Goal: Task Accomplishment & Management: Use online tool/utility

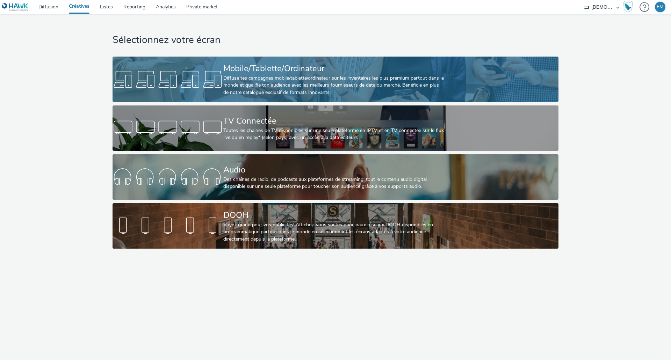
click at [336, 62] on div "Mobile/Tablette/Ordinateur Diffuse tes campagnes mobile/tablette/ordinateur sur…" at bounding box center [334, 79] width 222 height 45
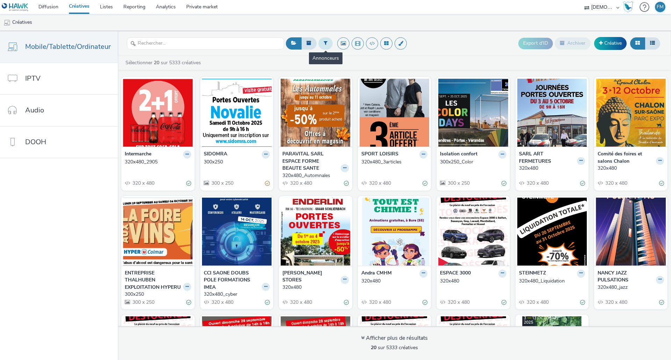
click at [326, 44] on button at bounding box center [326, 43] width 14 height 12
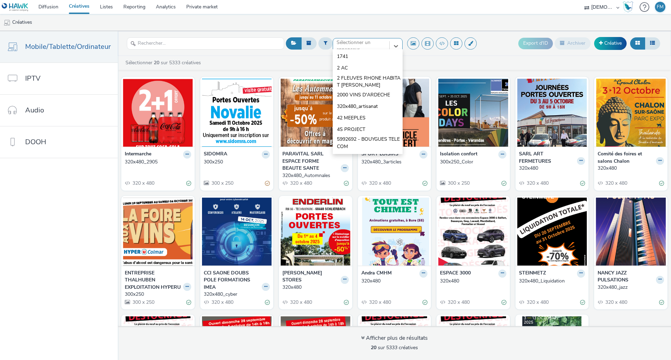
click at [351, 49] on div "option 1741 focused, 1 of 10. 10 results available. Use Up and Down to choose o…" at bounding box center [368, 43] width 70 height 11
type input "leclerc"
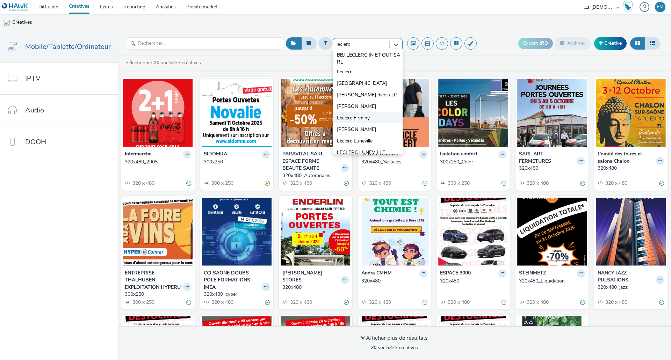
scroll to position [17, 0]
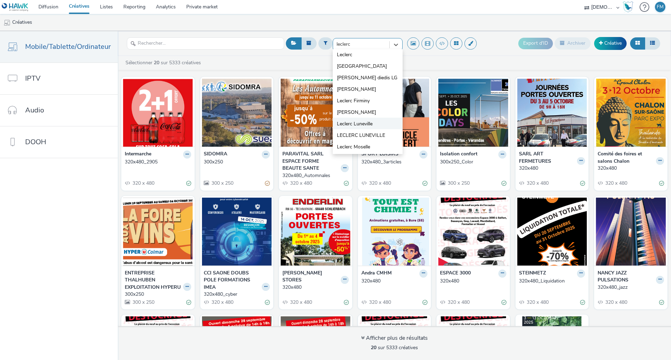
click at [370, 120] on li "Leclerc Luneville" at bounding box center [368, 124] width 70 height 12
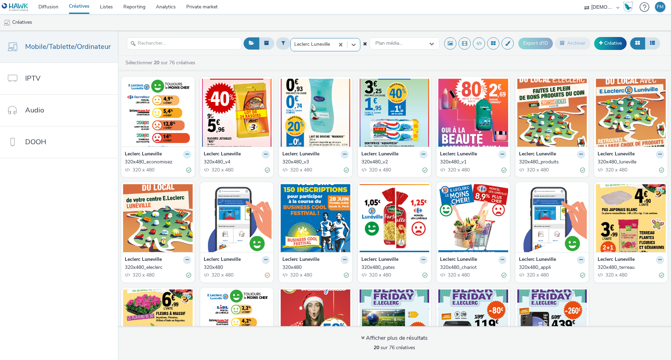
click at [186, 154] on icon at bounding box center [187, 154] width 3 height 4
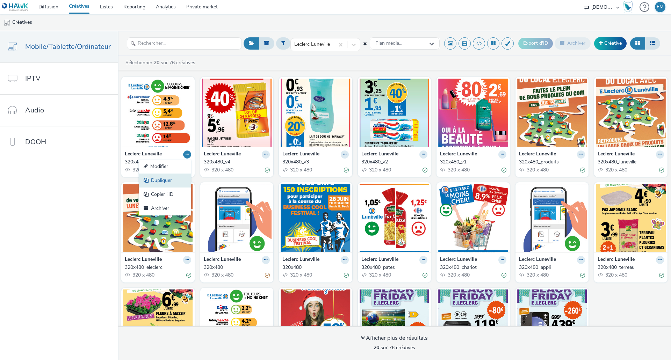
click at [172, 184] on link "Dupliquer" at bounding box center [165, 181] width 52 height 14
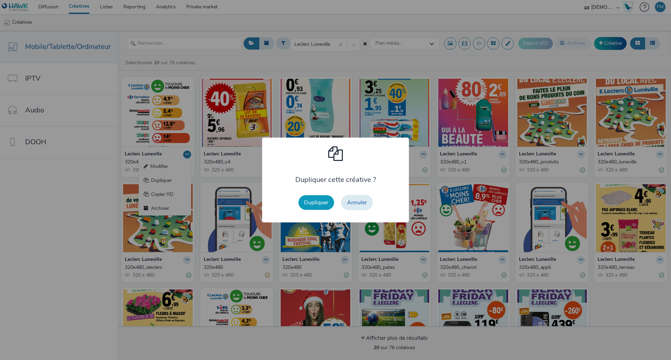
click at [310, 201] on button "Dupliquer" at bounding box center [317, 202] width 36 height 15
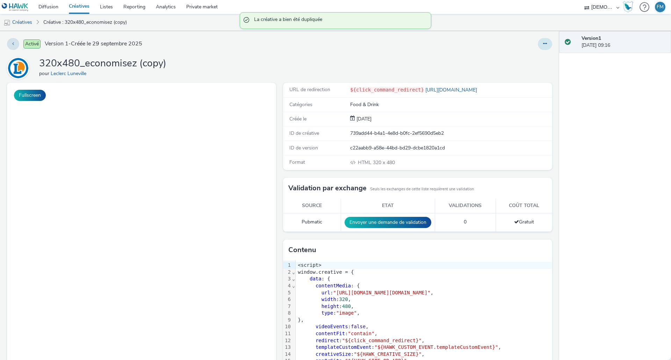
click at [543, 43] on button at bounding box center [545, 44] width 14 height 12
click at [533, 58] on link "Modifier" at bounding box center [526, 58] width 52 height 14
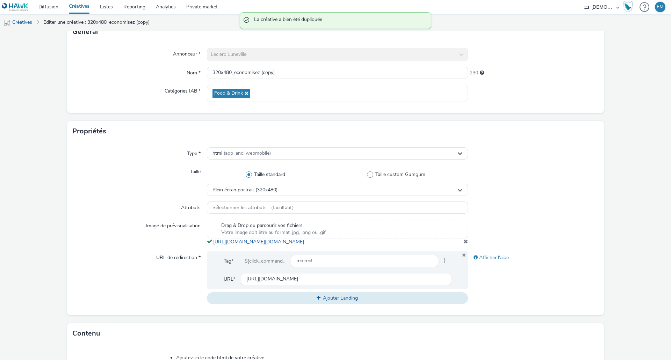
scroll to position [105, 0]
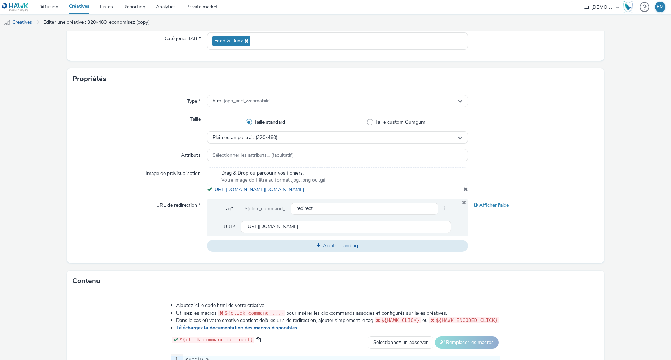
click at [464, 192] on span at bounding box center [466, 189] width 5 height 6
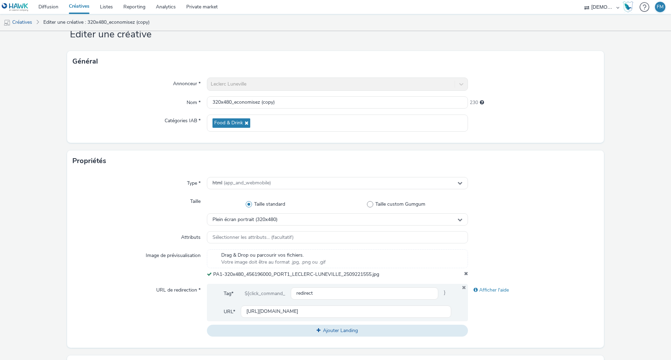
scroll to position [0, 0]
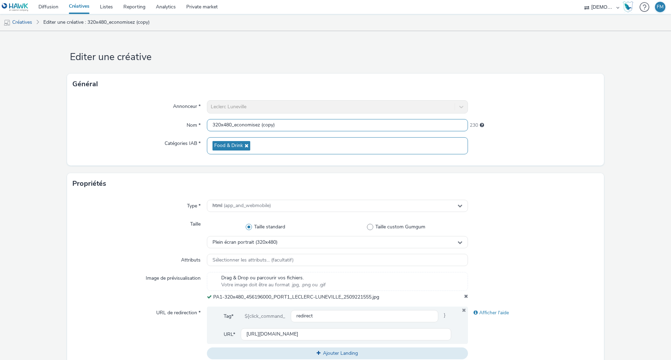
drag, startPoint x: 234, startPoint y: 125, endPoint x: 432, endPoint y: 139, distance: 198.4
click at [432, 139] on div "Annonceur * Leclerc Luneville Nom * 320x480_economisez (copy) 230 Catégories IA…" at bounding box center [335, 130] width 537 height 71
type input "320x480_foire"
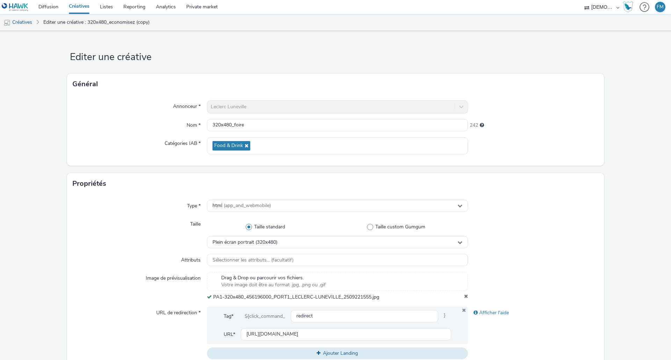
click at [406, 64] on h1 "Editer une créative" at bounding box center [335, 57] width 537 height 13
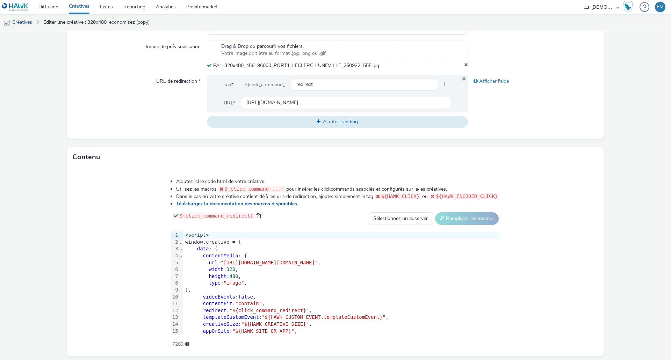
scroll to position [253, 0]
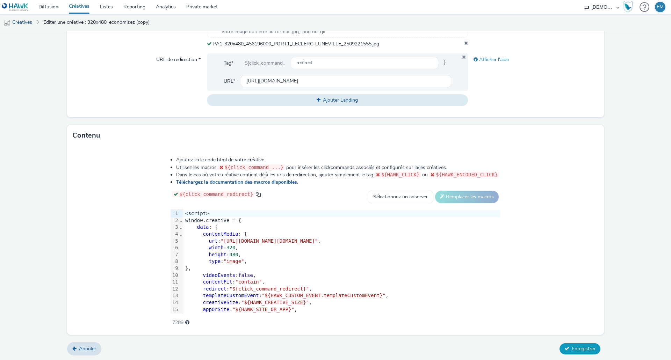
click at [591, 347] on button "Enregistrer" at bounding box center [580, 349] width 41 height 11
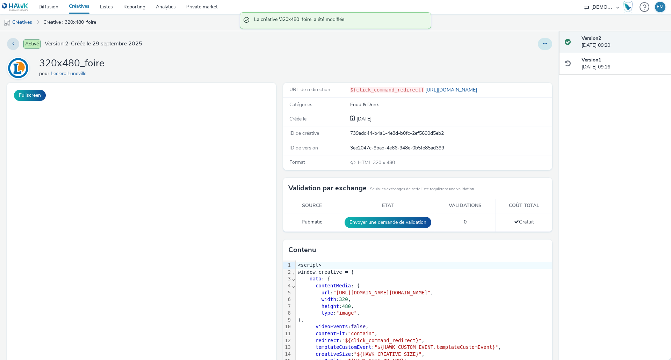
click at [538, 45] on button at bounding box center [545, 44] width 14 height 12
click at [530, 58] on link "Modifier" at bounding box center [526, 58] width 52 height 14
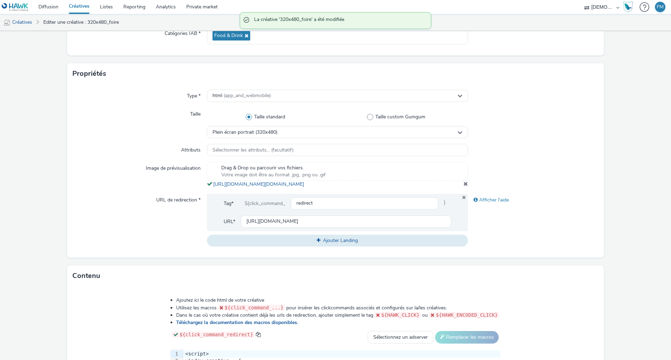
scroll to position [175, 0]
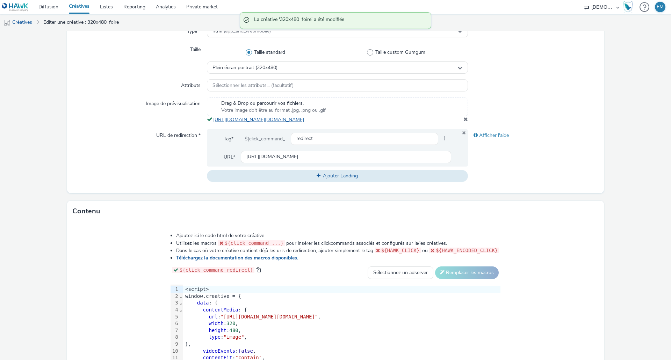
click at [289, 123] on link "[URL][DOMAIN_NAME][DOMAIN_NAME]" at bounding box center [260, 119] width 94 height 7
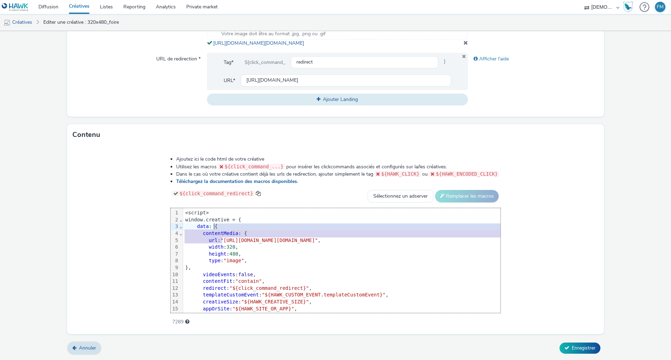
scroll to position [0, 20]
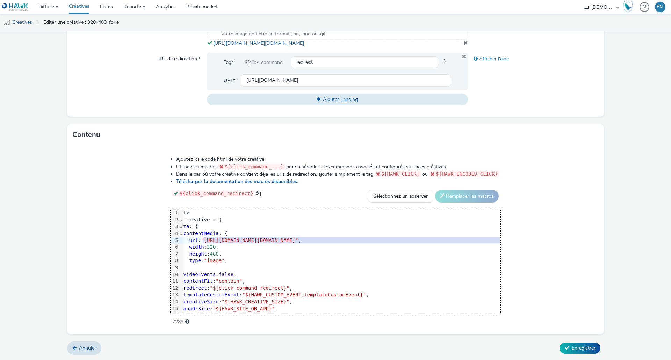
drag, startPoint x: 150, startPoint y: 243, endPoint x: 558, endPoint y: 240, distance: 408.0
click at [298, 240] on span ""[URL][DOMAIN_NAME][DOMAIN_NAME]"" at bounding box center [249, 241] width 97 height 6
click at [575, 347] on span "Enregistrer" at bounding box center [584, 348] width 24 height 7
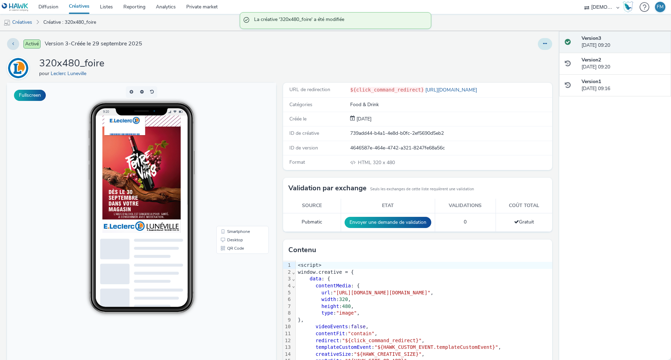
click at [543, 45] on icon at bounding box center [545, 43] width 4 height 5
click at [522, 73] on link "Dupliquer" at bounding box center [526, 72] width 52 height 14
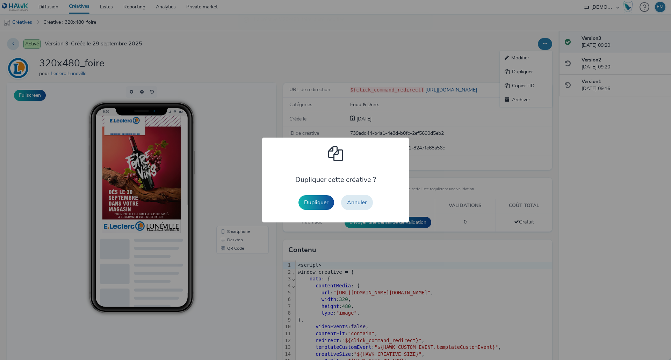
click at [313, 212] on div "Dupliquer Annuler" at bounding box center [335, 203] width 81 height 22
click at [315, 207] on button "Dupliquer" at bounding box center [317, 202] width 36 height 15
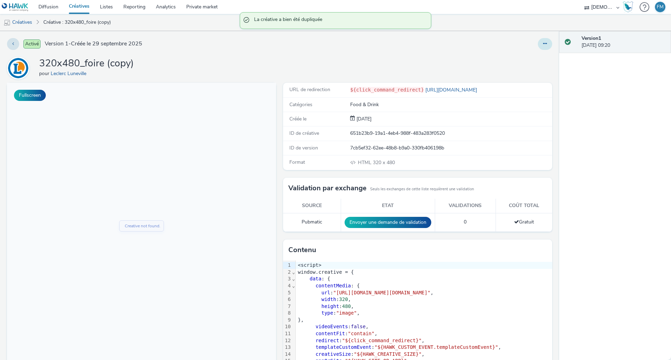
click at [538, 46] on button at bounding box center [545, 44] width 14 height 12
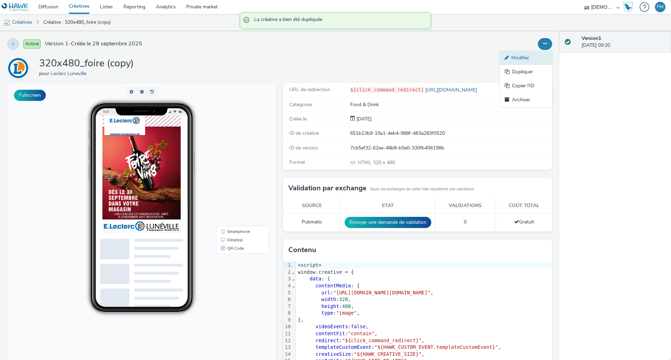
click at [531, 57] on link "Modifier" at bounding box center [526, 58] width 52 height 14
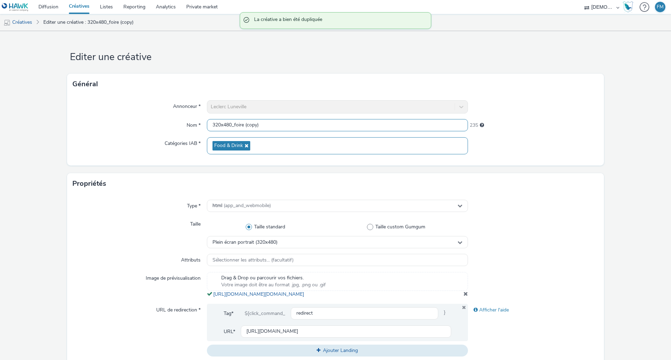
drag, startPoint x: 233, startPoint y: 125, endPoint x: 367, endPoint y: 138, distance: 135.2
click at [367, 138] on div "Annonceur * Leclerc Luneville Nom * 320x480_foire (copy) 235 Catégories IAB * F…" at bounding box center [335, 130] width 537 height 71
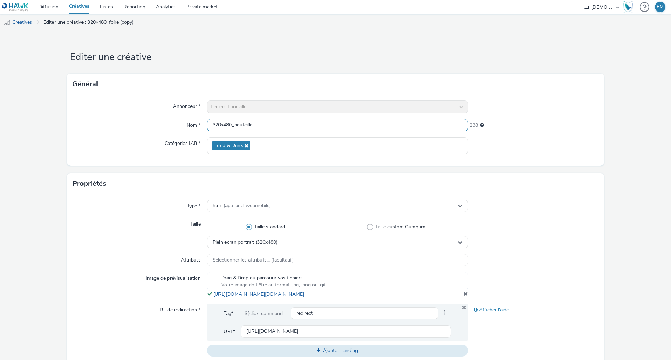
type input "320x480_bouteille"
click at [461, 45] on form "Editer une créative Général Annonceur * Leclerc Luneville Nom * 320x480_bouteil…" at bounding box center [335, 321] width 671 height 581
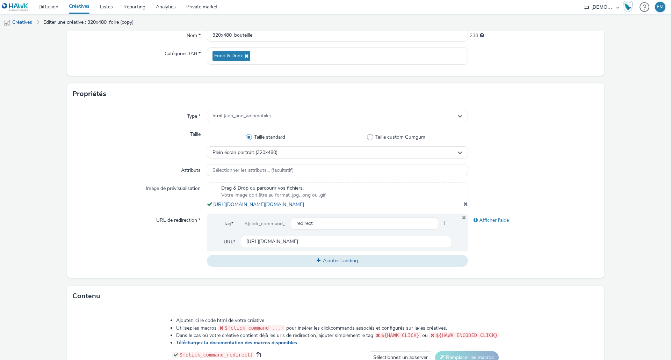
scroll to position [175, 0]
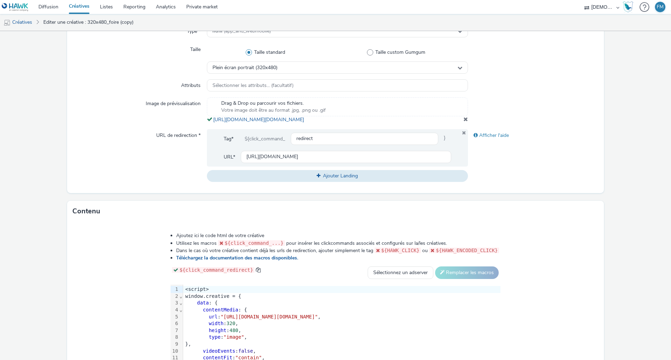
click at [464, 122] on span at bounding box center [466, 119] width 5 height 6
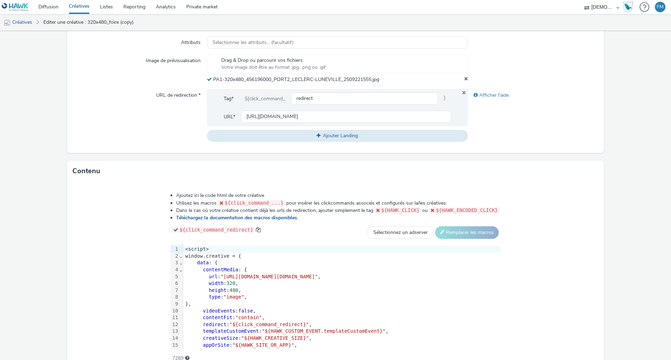
scroll to position [253, 0]
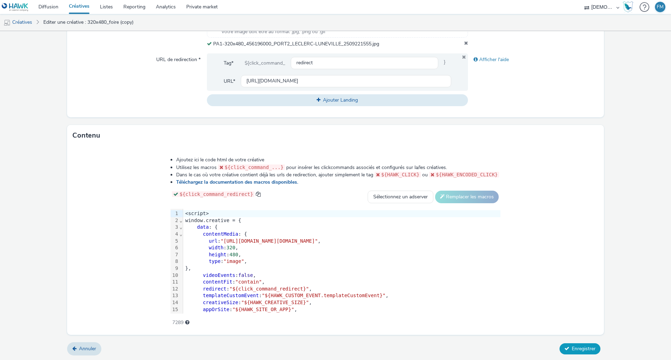
click at [572, 346] on span "Enregistrer" at bounding box center [584, 349] width 24 height 7
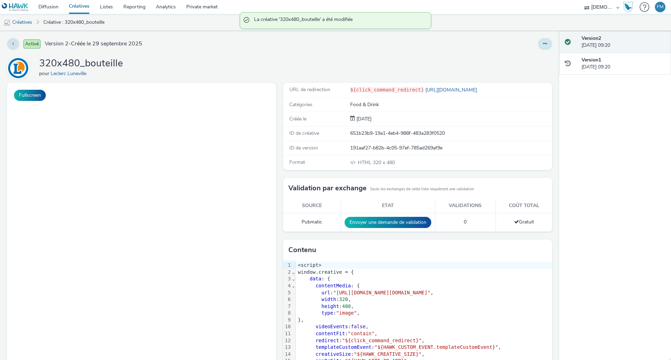
click at [542, 44] on button at bounding box center [545, 44] width 14 height 12
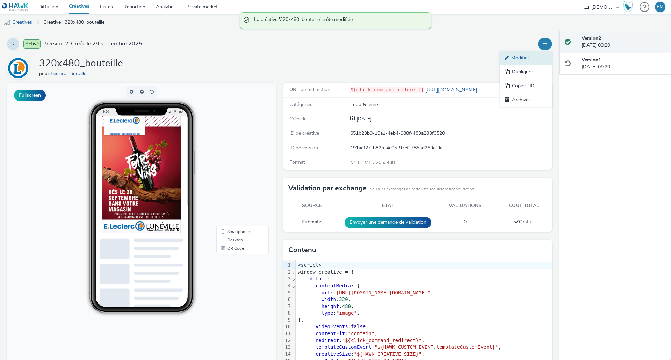
click at [538, 57] on link "Modifier" at bounding box center [526, 58] width 52 height 14
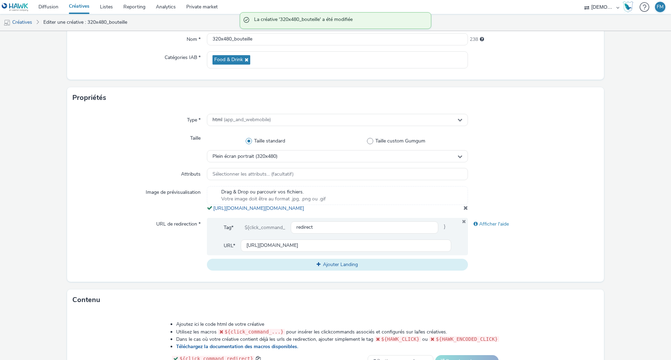
scroll to position [140, 0]
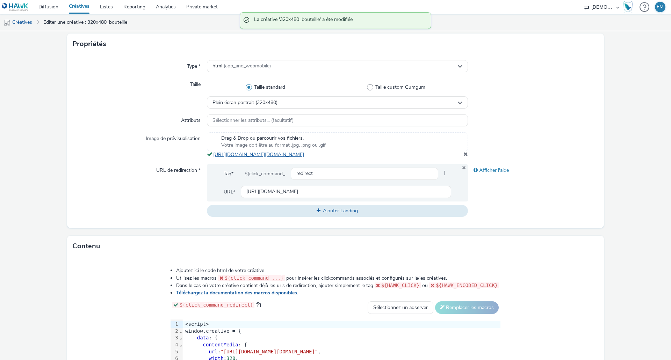
click at [254, 158] on link "[URL][DOMAIN_NAME][DOMAIN_NAME]" at bounding box center [260, 154] width 94 height 7
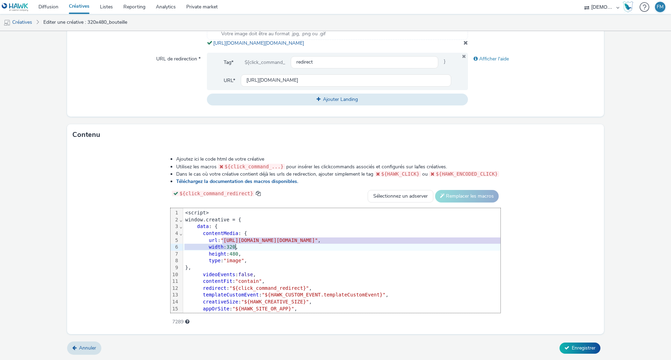
scroll to position [0, 20]
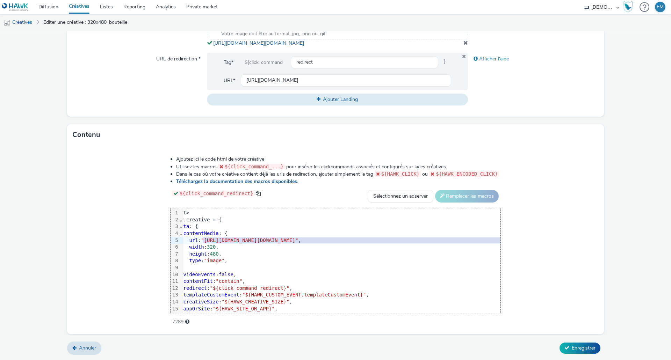
drag, startPoint x: 150, startPoint y: 241, endPoint x: 557, endPoint y: 239, distance: 407.3
click at [298, 239] on span ""[URL][DOMAIN_NAME][DOMAIN_NAME]"" at bounding box center [249, 241] width 97 height 6
click at [572, 345] on span "Enregistrer" at bounding box center [584, 348] width 24 height 7
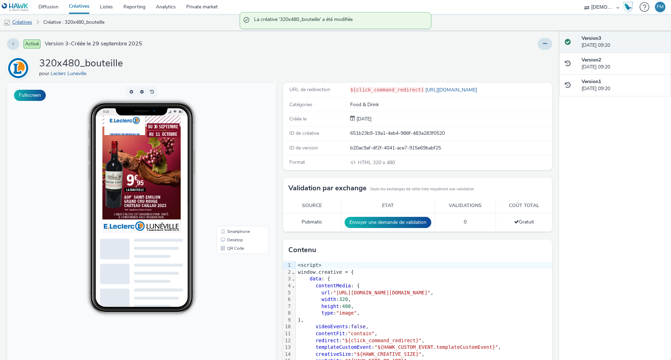
click at [28, 27] on link "Créatives" at bounding box center [18, 22] width 36 height 17
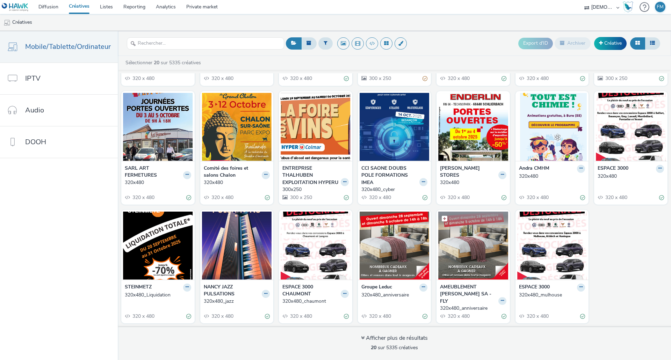
scroll to position [112, 0]
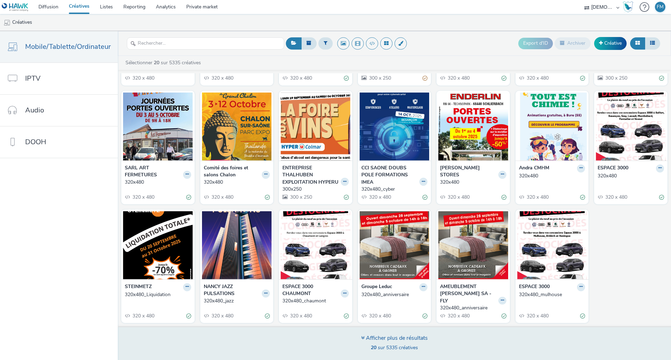
click at [401, 342] on div "Afficher plus de résultats" at bounding box center [394, 339] width 67 height 8
click at [401, 339] on div "Afficher plus de résultats" at bounding box center [394, 339] width 67 height 8
click at [361, 339] on icon at bounding box center [362, 338] width 3 height 6
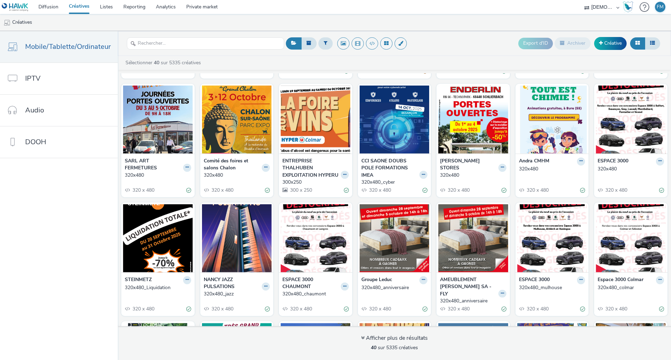
scroll to position [0, 0]
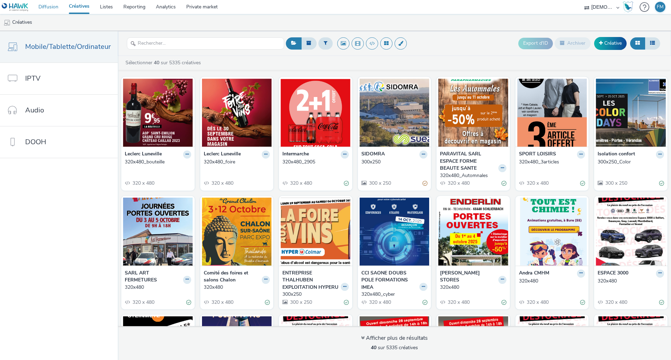
click at [49, 8] on link "Diffusion" at bounding box center [48, 7] width 30 height 14
